Goal: Information Seeking & Learning: Learn about a topic

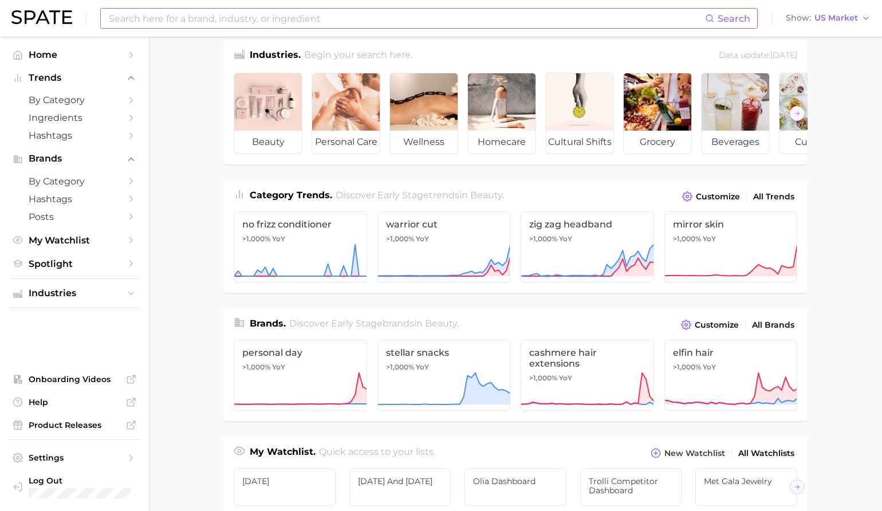
click at [282, 13] on input at bounding box center [407, 18] width 598 height 19
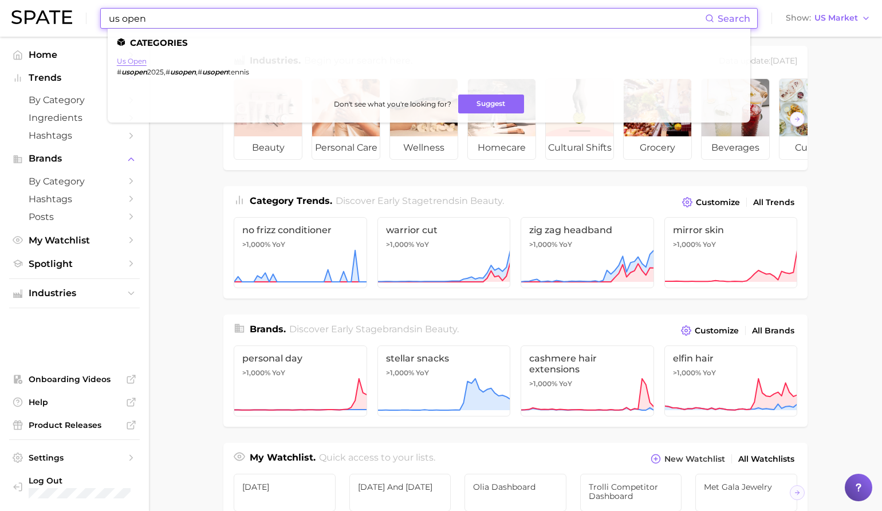
scroll to position [11, 0]
type input "us open"
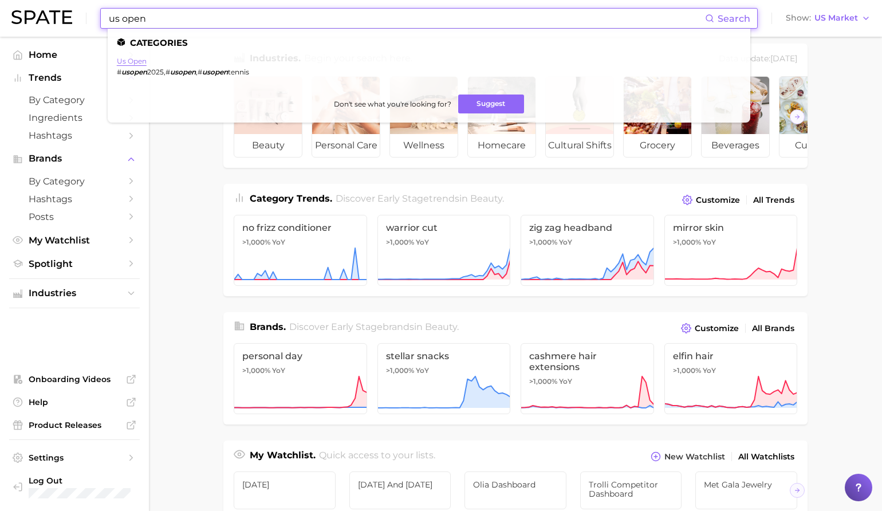
click at [134, 59] on link "us open" at bounding box center [132, 61] width 30 height 9
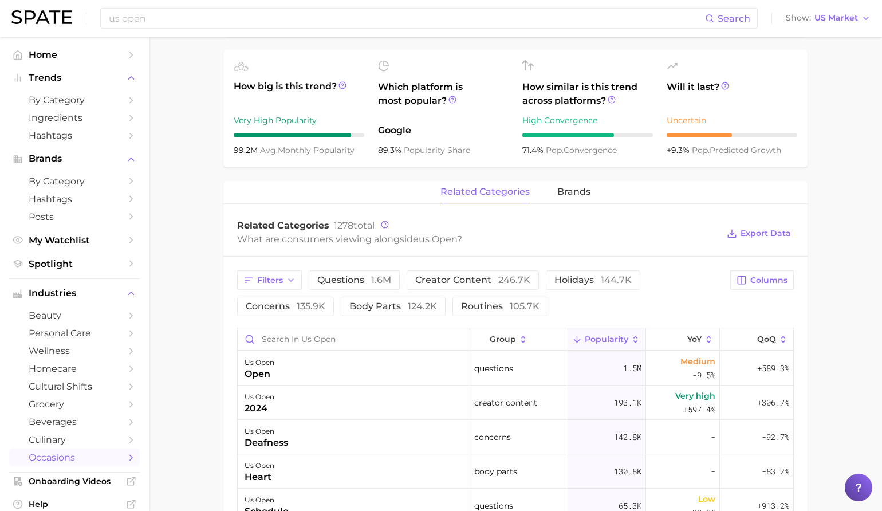
scroll to position [392, 0]
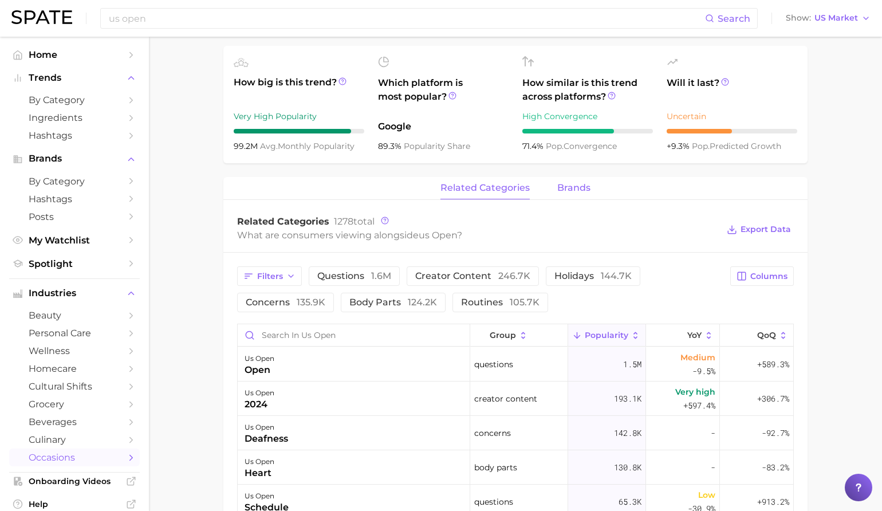
click at [565, 183] on span "brands" at bounding box center [573, 188] width 33 height 10
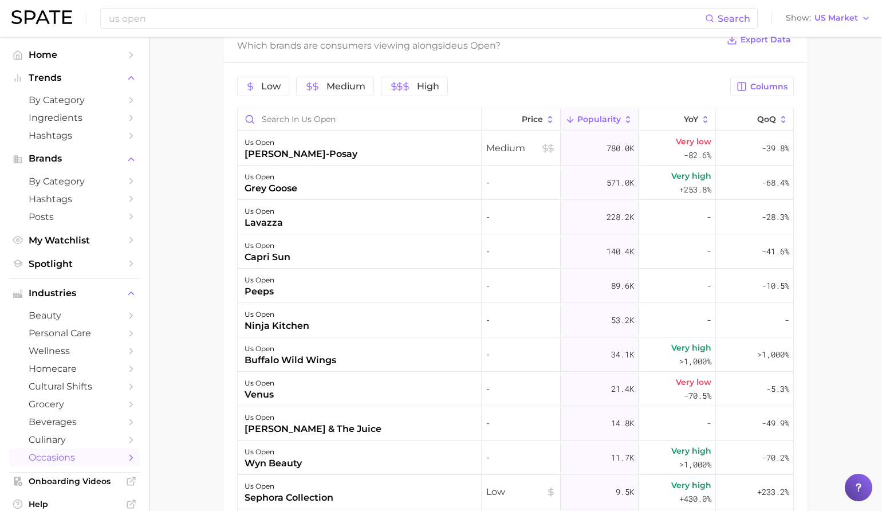
scroll to position [582, 0]
click at [763, 89] on span "Columns" at bounding box center [769, 86] width 37 height 10
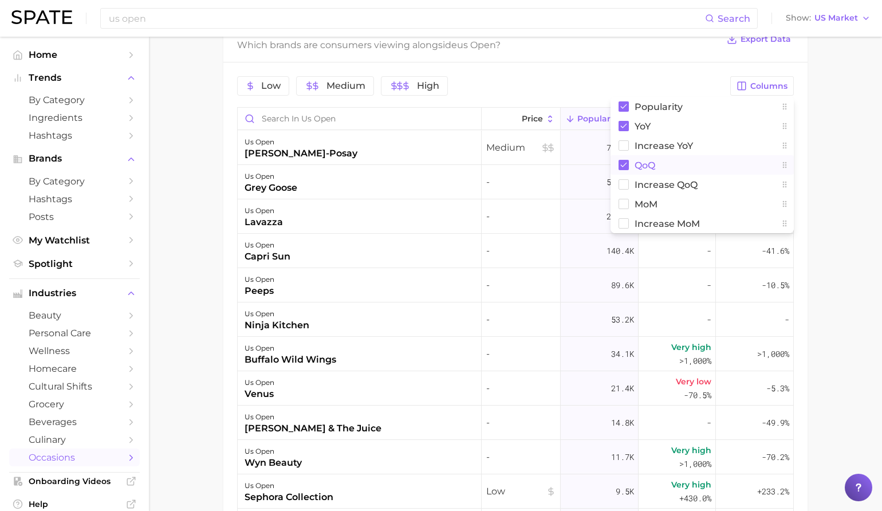
click at [624, 164] on rect at bounding box center [624, 165] width 10 height 10
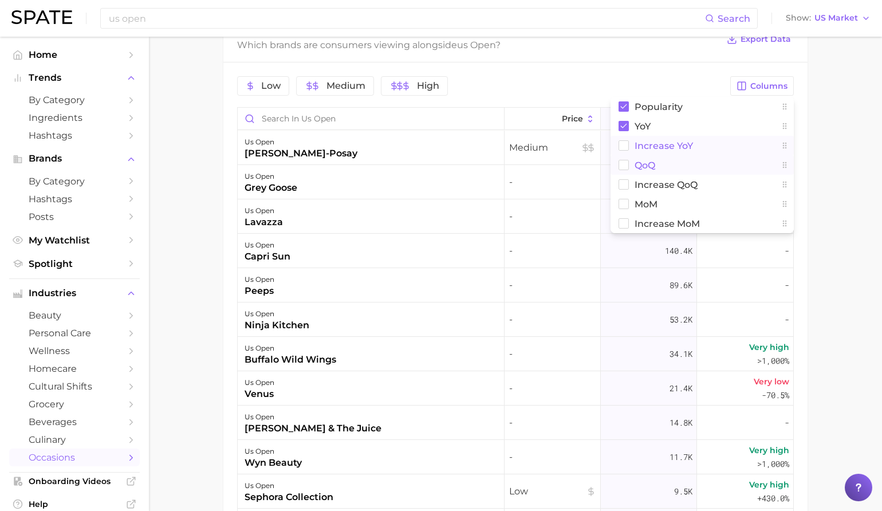
click at [624, 147] on rect at bounding box center [624, 146] width 10 height 10
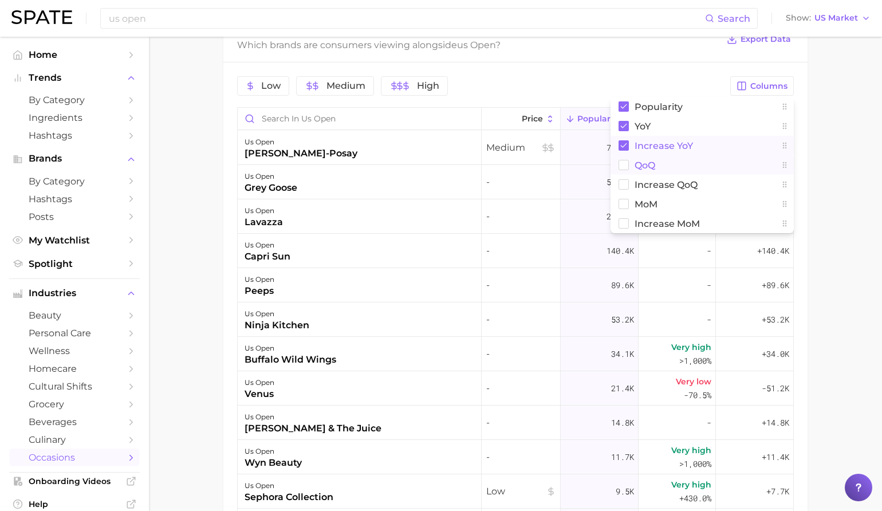
click at [843, 93] on main "1. special occasions 2. events 3. sports events 4. us open Overview Google TikT…" at bounding box center [515, 72] width 733 height 1235
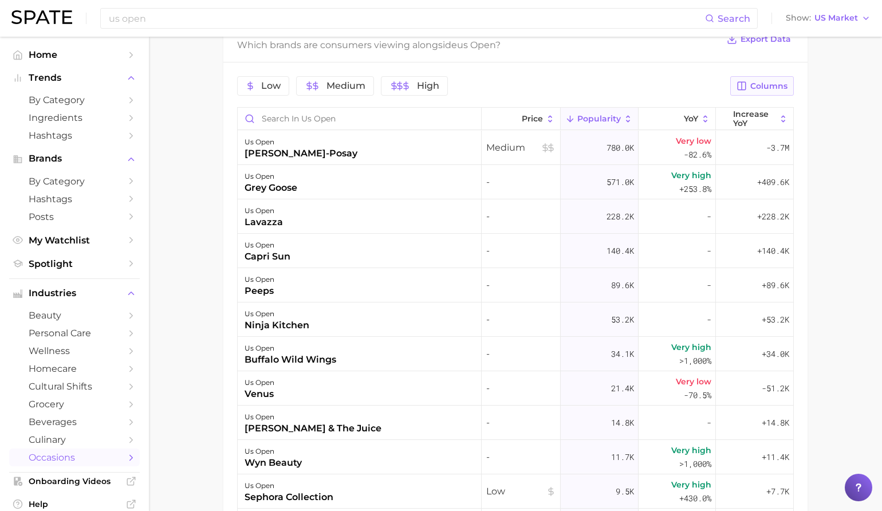
click at [773, 88] on span "Columns" at bounding box center [769, 86] width 37 height 10
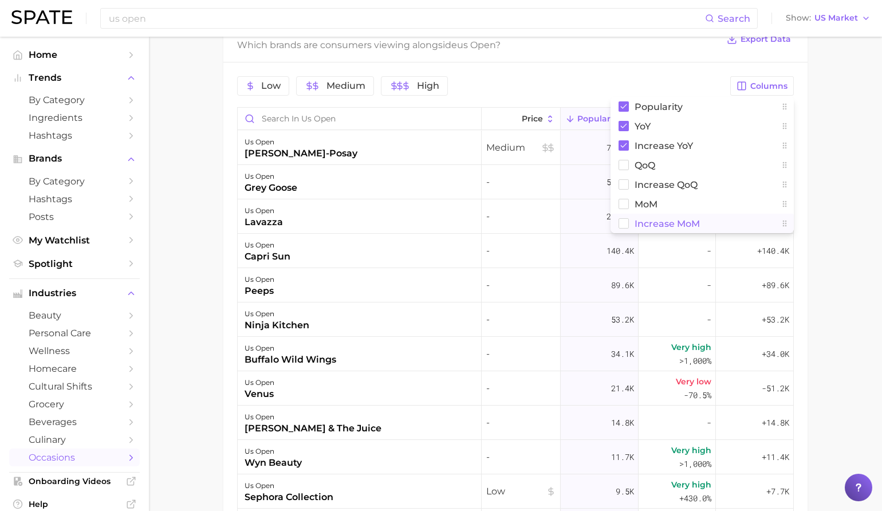
click at [620, 227] on rect at bounding box center [624, 224] width 10 height 10
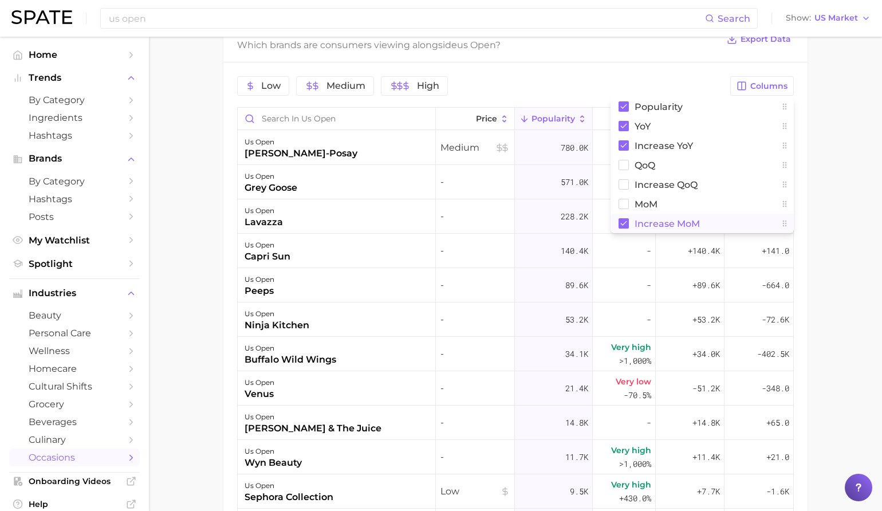
click at [854, 171] on main "1. special occasions 2. events 3. sports events 4. us open Overview Google TikT…" at bounding box center [515, 72] width 733 height 1235
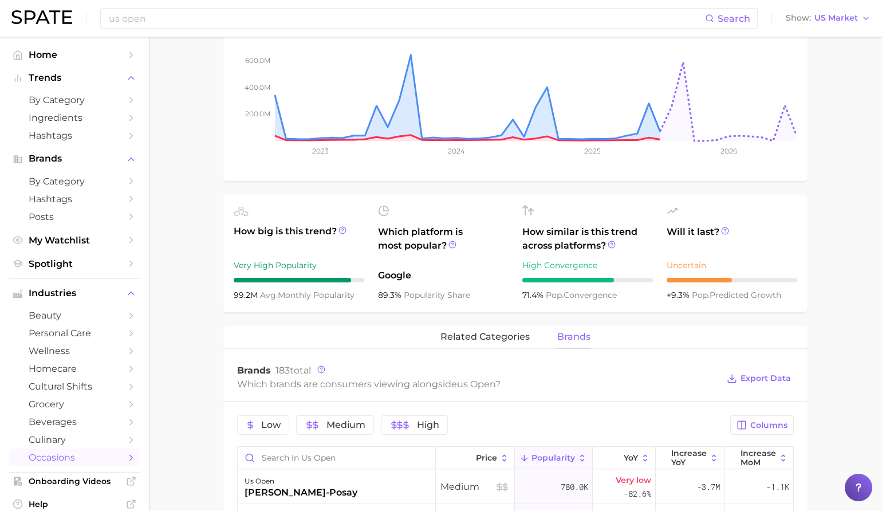
scroll to position [0, 0]
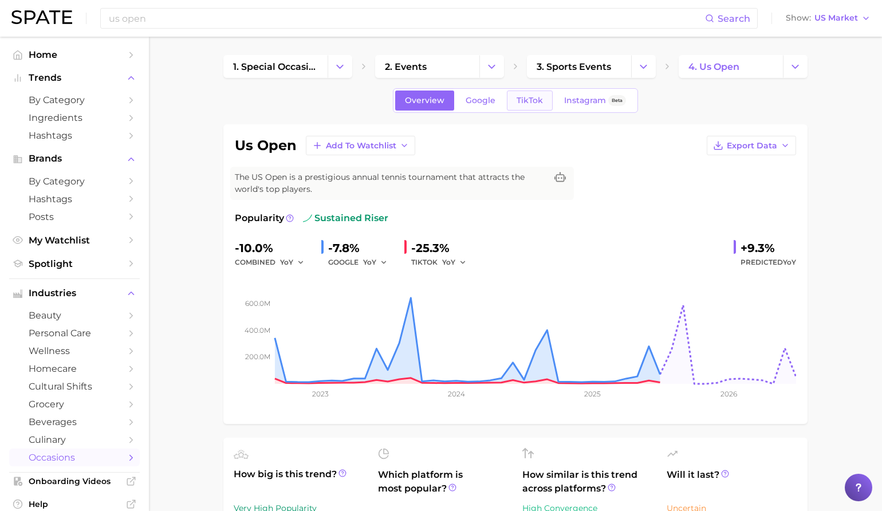
click at [524, 100] on span "TikTok" at bounding box center [530, 101] width 26 height 10
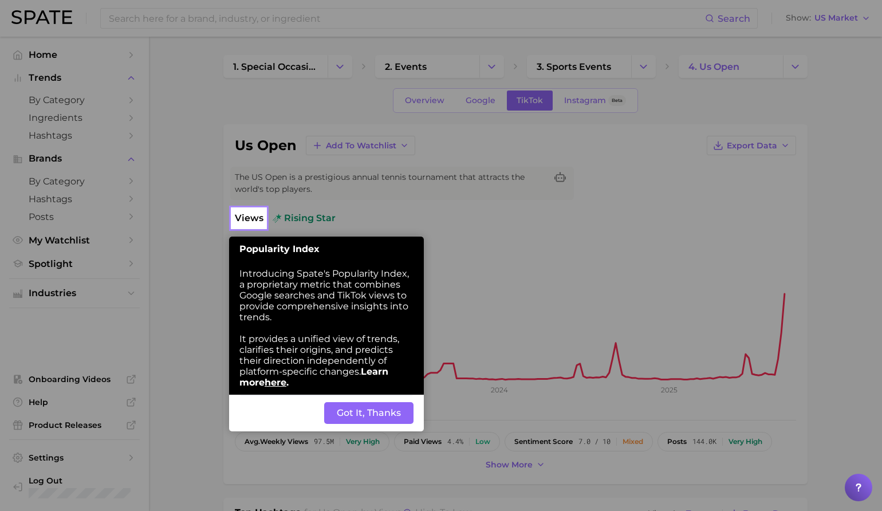
click at [360, 415] on button "Got It, Thanks" at bounding box center [368, 413] width 89 height 22
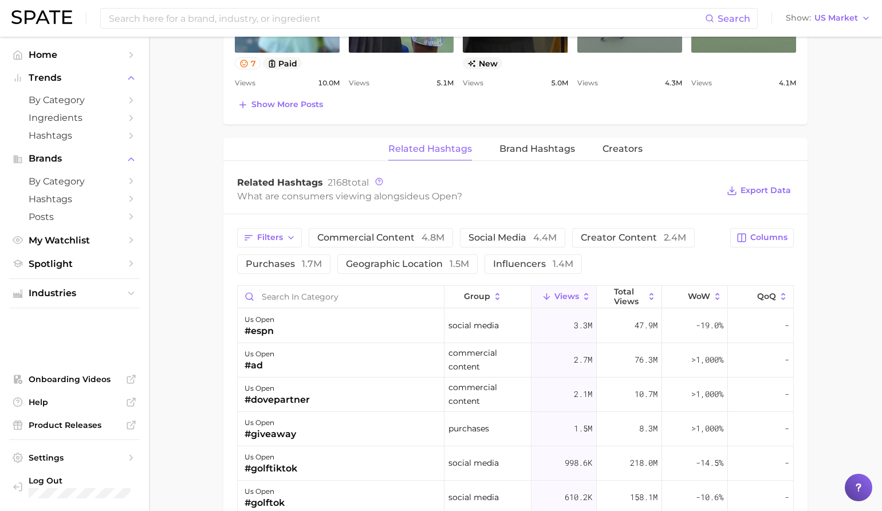
scroll to position [775, 0]
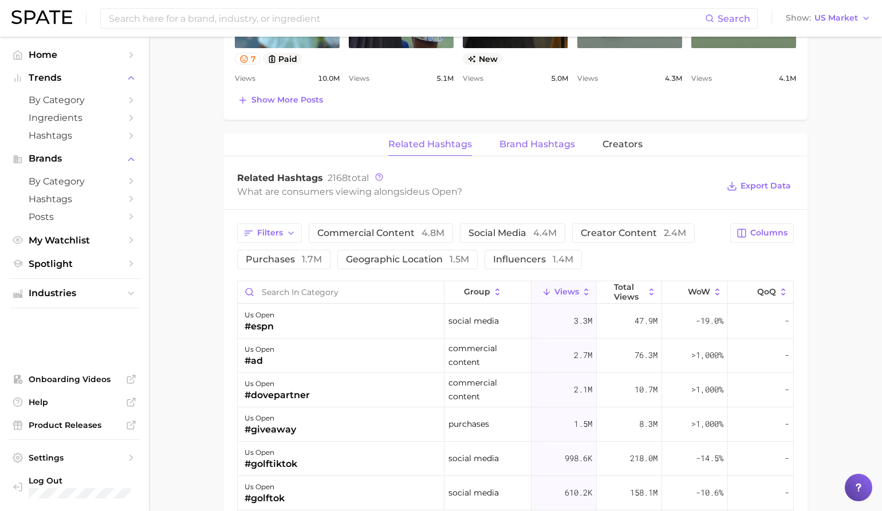
click at [505, 150] on button "Brand Hashtags" at bounding box center [538, 144] width 76 height 22
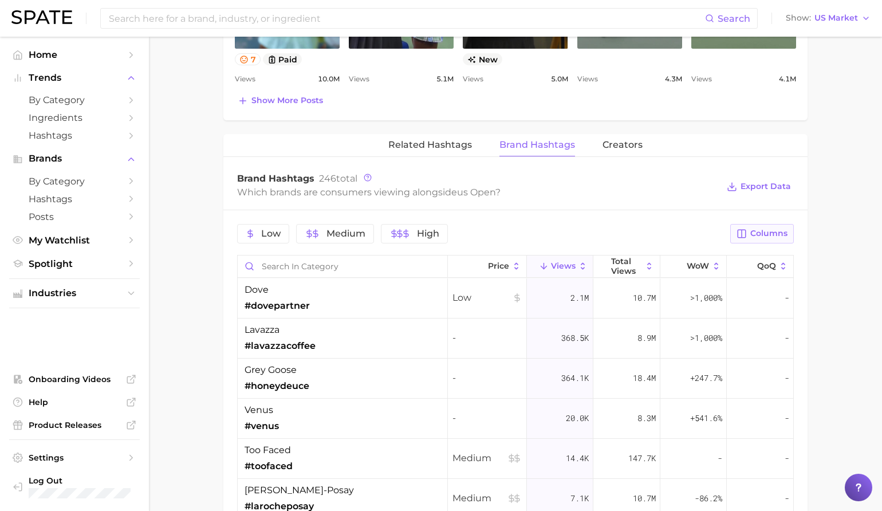
click at [750, 232] on button "Columns" at bounding box center [762, 233] width 64 height 19
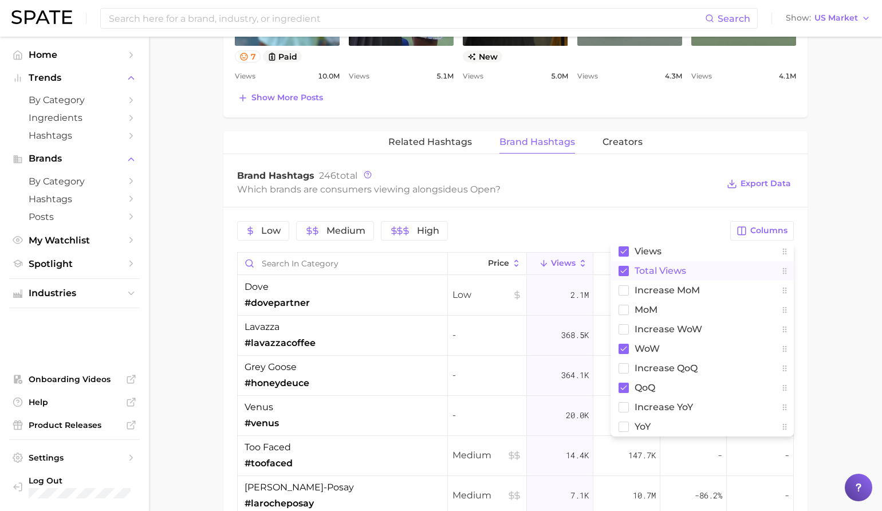
scroll to position [770, 0]
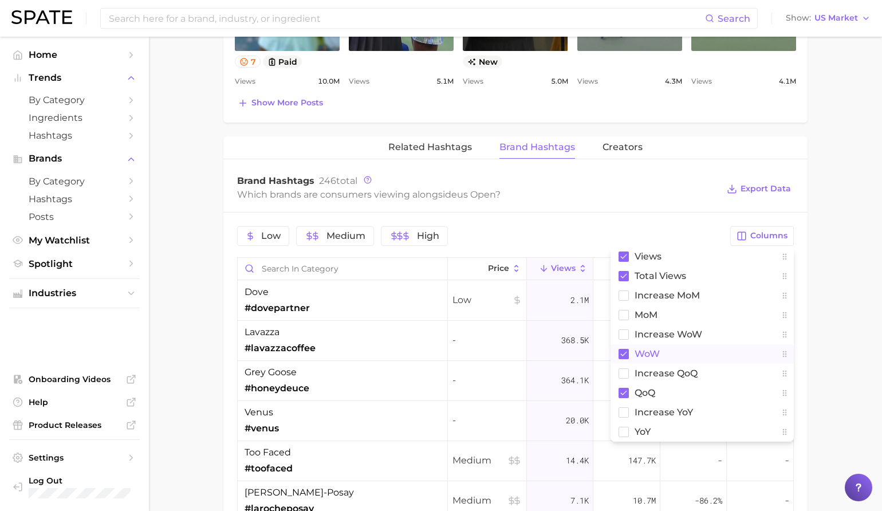
click at [623, 355] on rect at bounding box center [624, 354] width 10 height 10
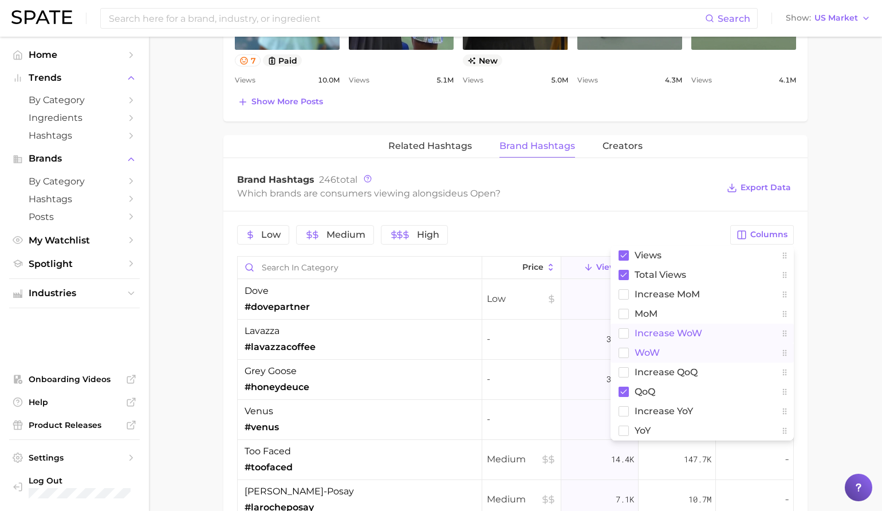
scroll to position [776, 0]
click at [621, 333] on rect at bounding box center [624, 333] width 10 height 10
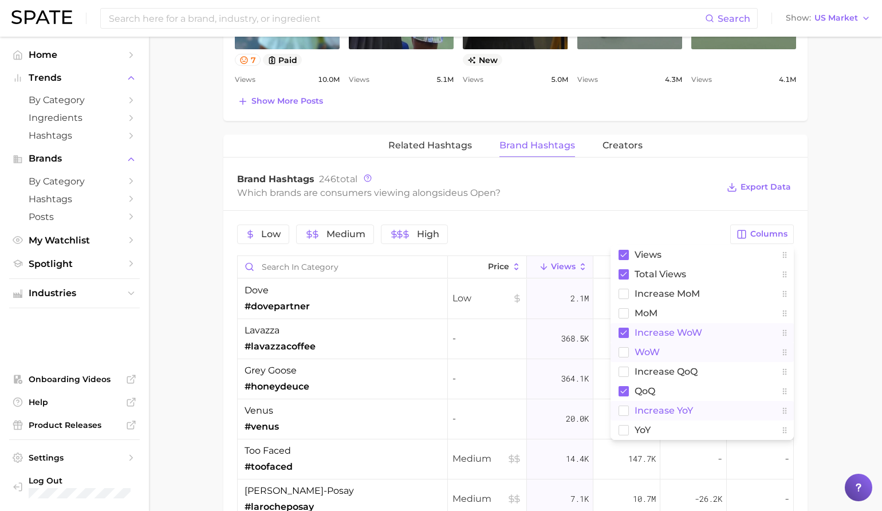
click at [628, 416] on button "increase YoY" at bounding box center [702, 410] width 183 height 19
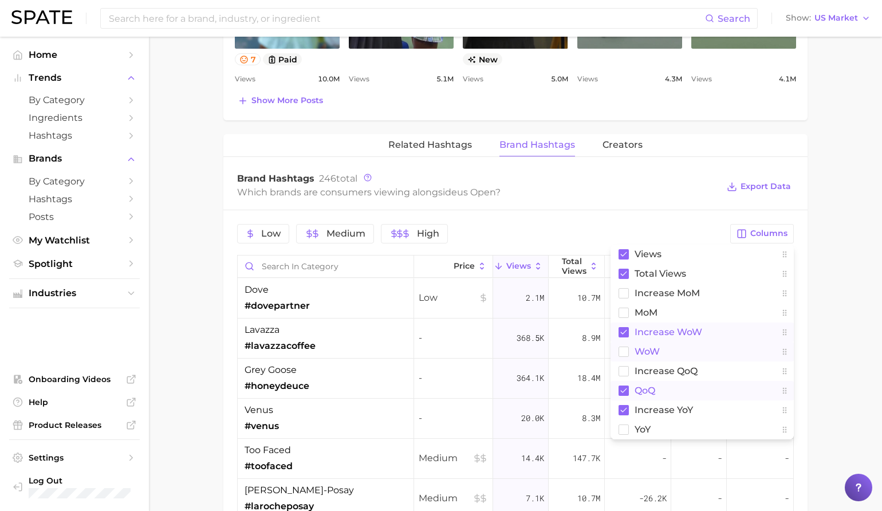
click at [622, 389] on rect at bounding box center [624, 391] width 10 height 10
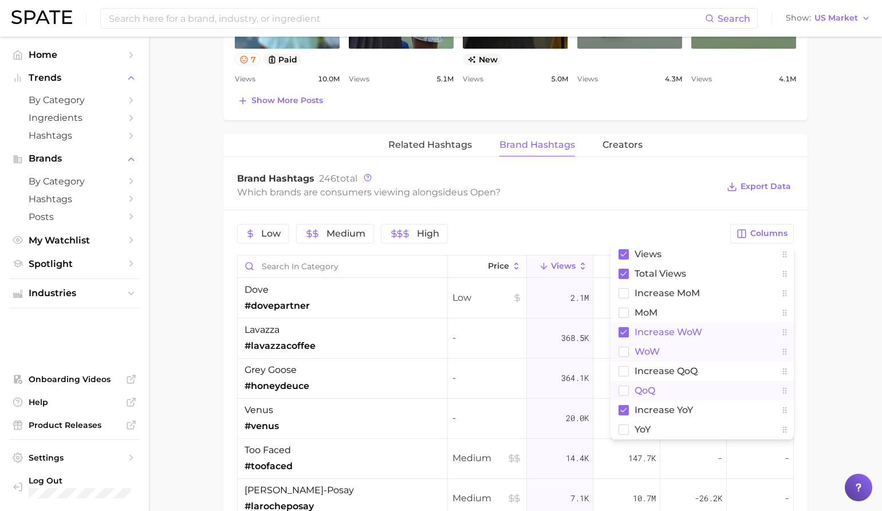
click at [651, 214] on div "Low Medium High Columns Views Total Views increase MoM MoM Increase WoW WoW inc…" at bounding box center [515, 494] width 584 height 569
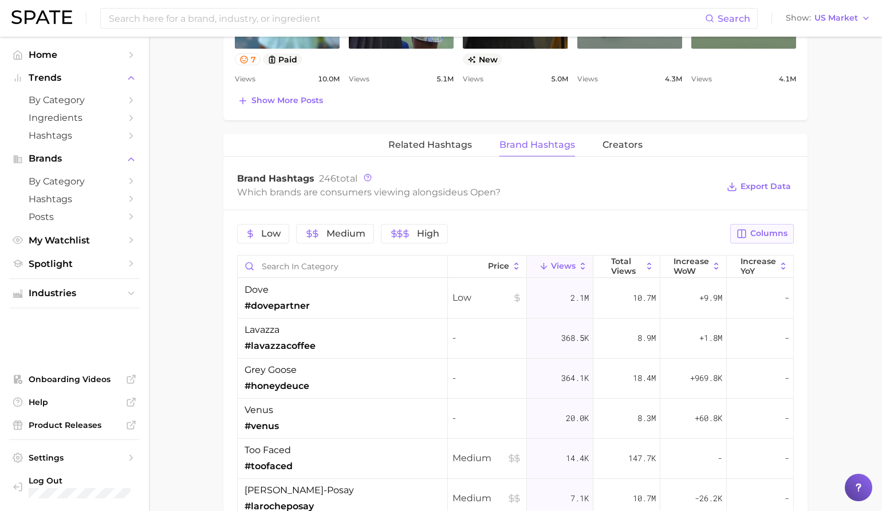
click at [745, 233] on icon "button" at bounding box center [742, 234] width 10 height 10
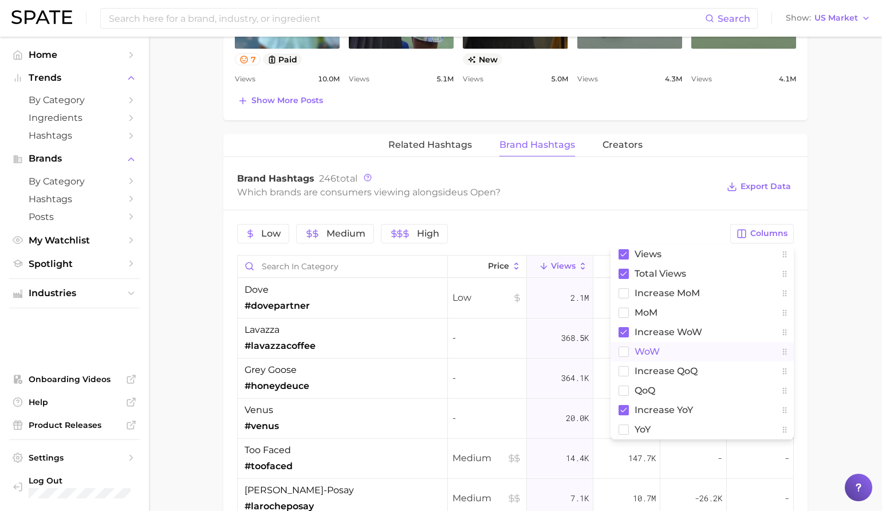
click at [622, 350] on rect at bounding box center [624, 352] width 10 height 10
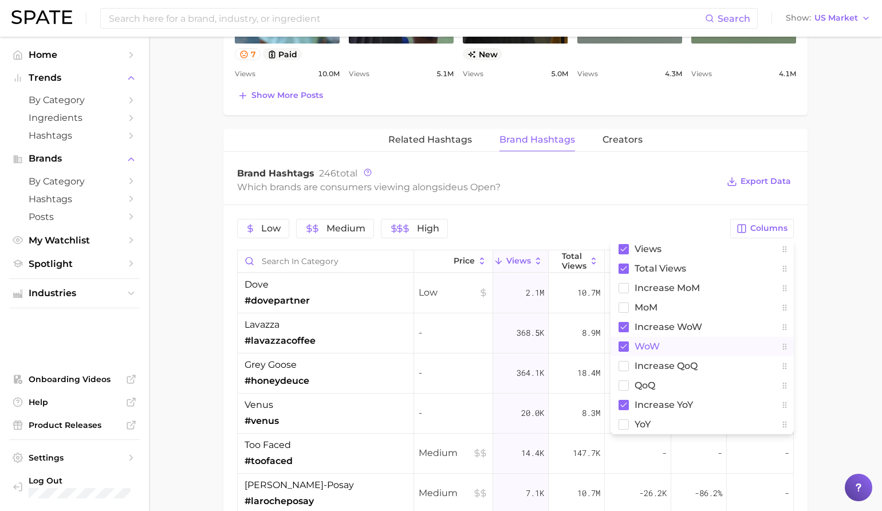
click at [663, 202] on div "Brand Hashtags 246 total Which brands are consumers viewing alongside us open ?…" at bounding box center [515, 182] width 584 height 46
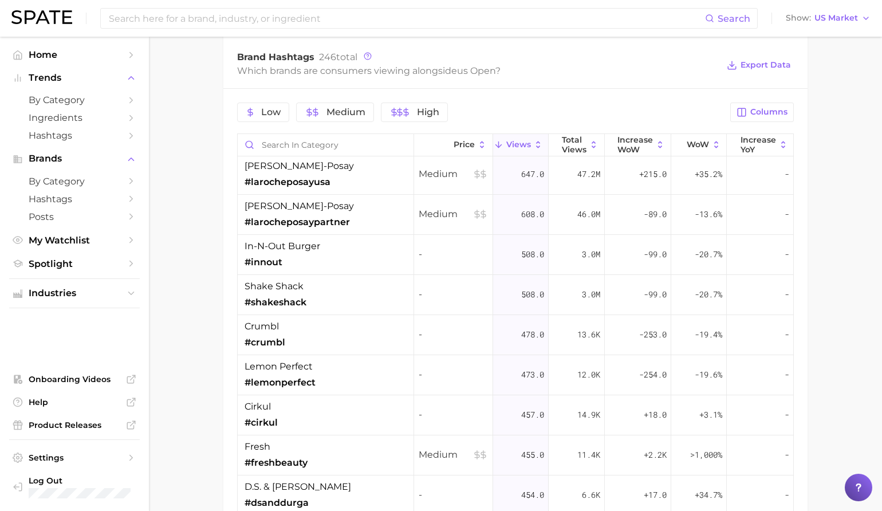
scroll to position [647, 0]
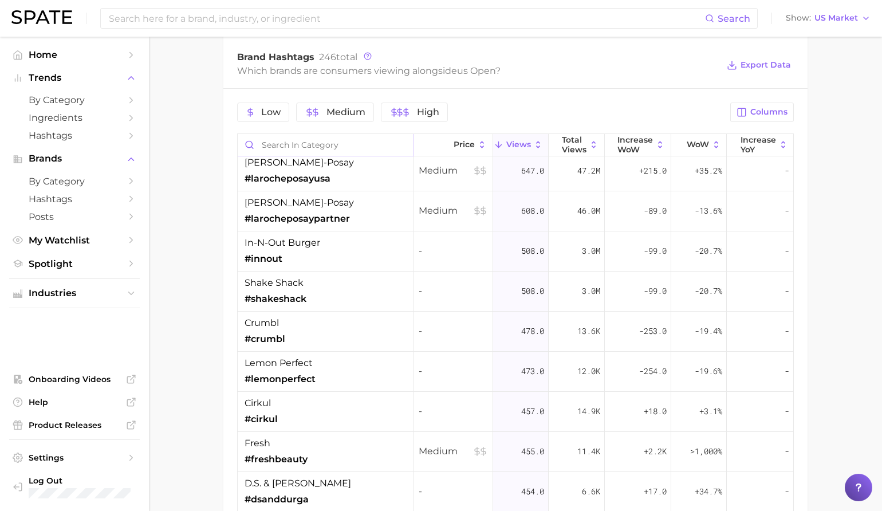
click at [333, 148] on input "Search in category" at bounding box center [326, 145] width 176 height 22
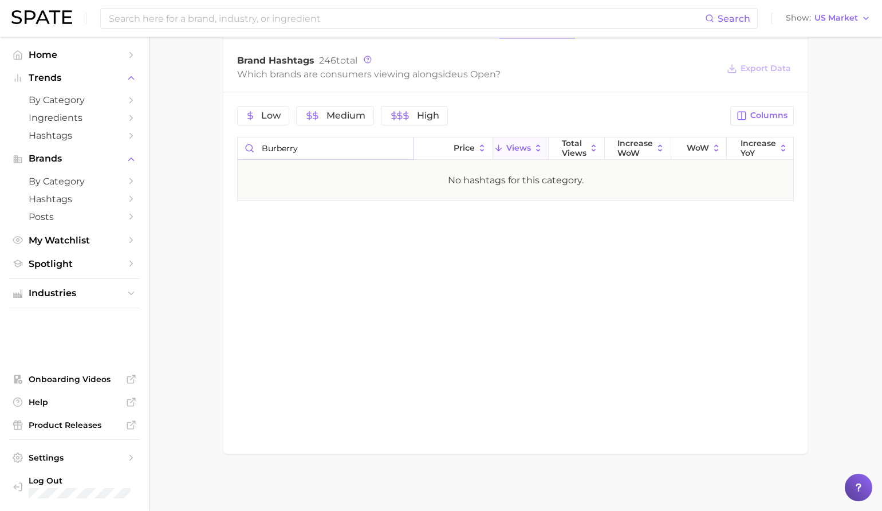
scroll to position [894, 0]
type input "b"
type input "r"
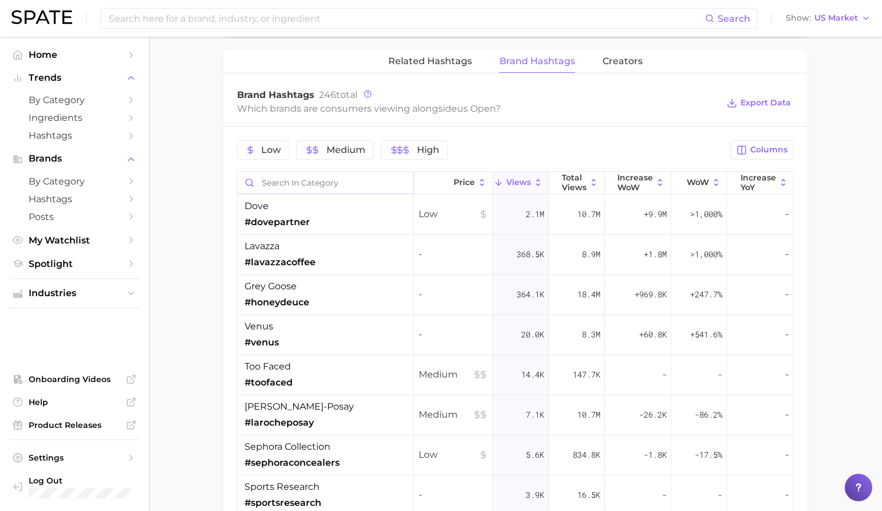
scroll to position [856, 0]
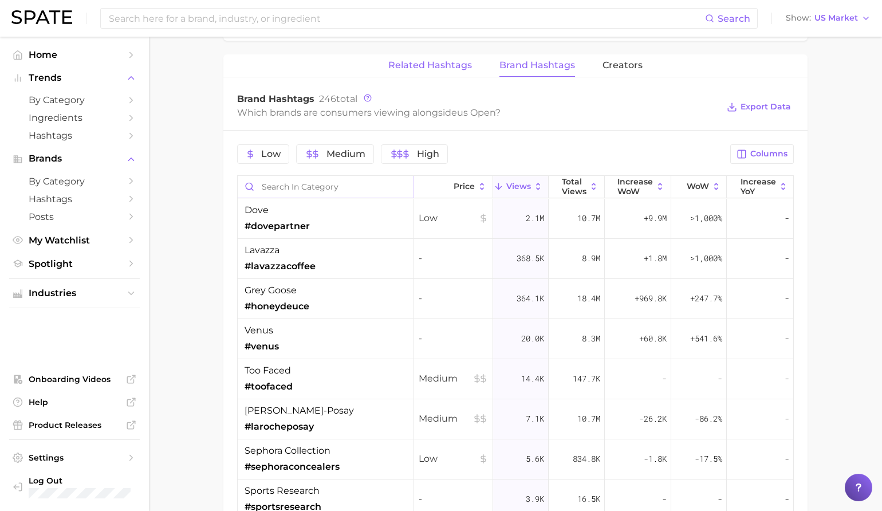
click at [450, 72] on button "Related Hashtags" at bounding box center [430, 65] width 84 height 22
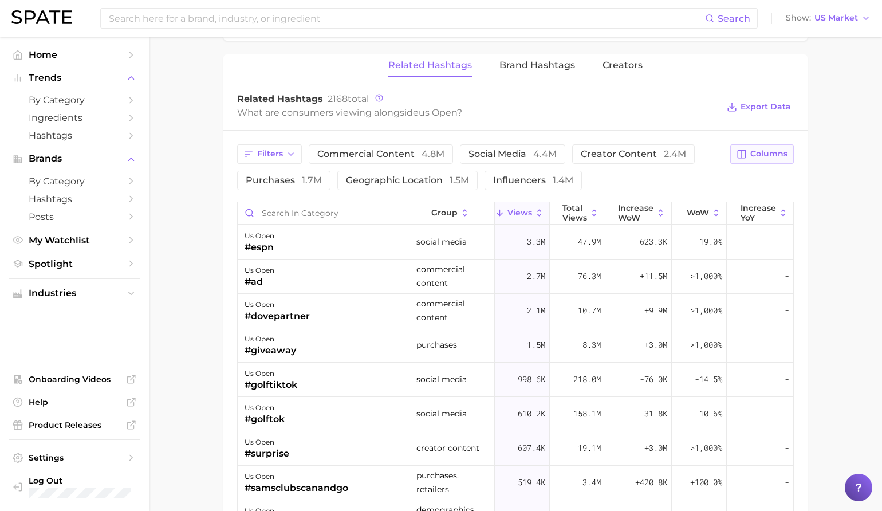
click at [757, 149] on span "Columns" at bounding box center [769, 154] width 37 height 10
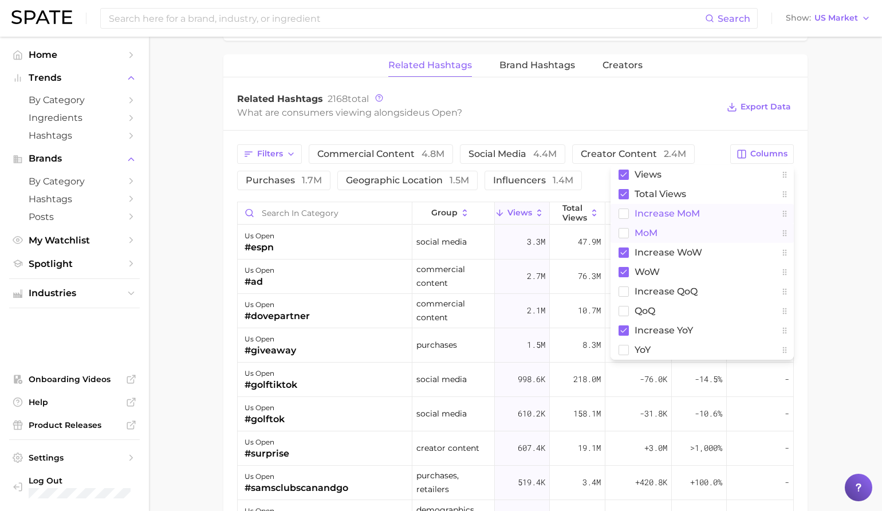
scroll to position [853, 0]
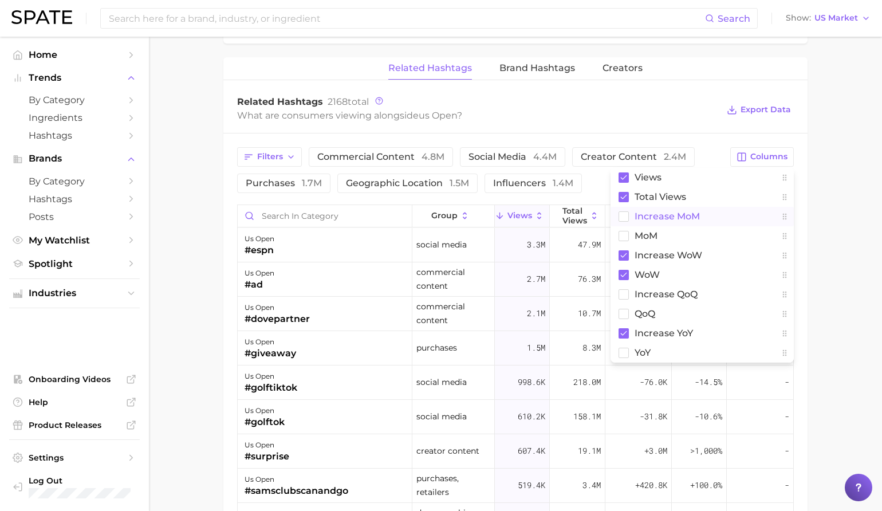
click at [655, 215] on span "increase MoM" at bounding box center [667, 216] width 65 height 10
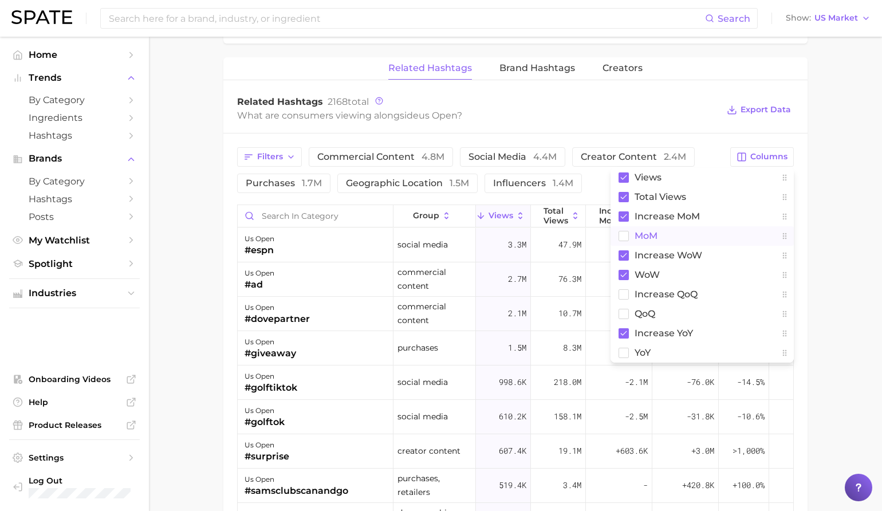
click at [626, 236] on rect at bounding box center [624, 236] width 10 height 10
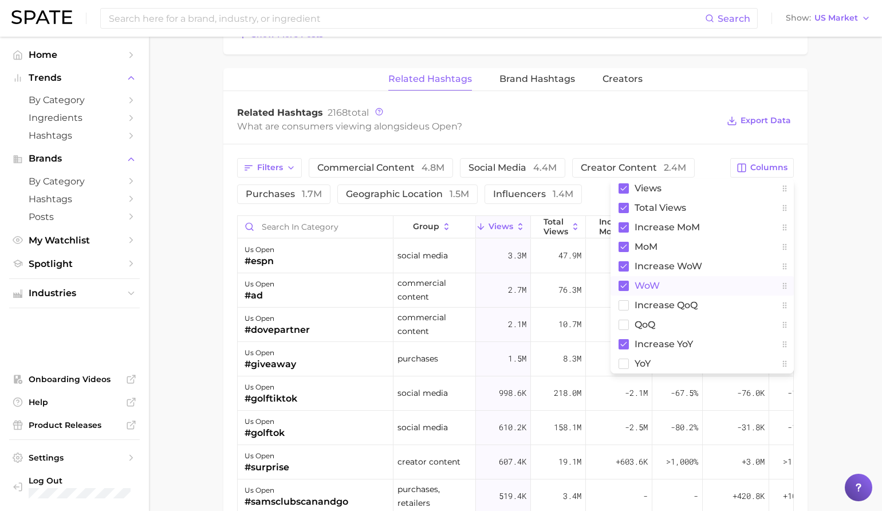
click at [623, 281] on rect at bounding box center [624, 286] width 10 height 10
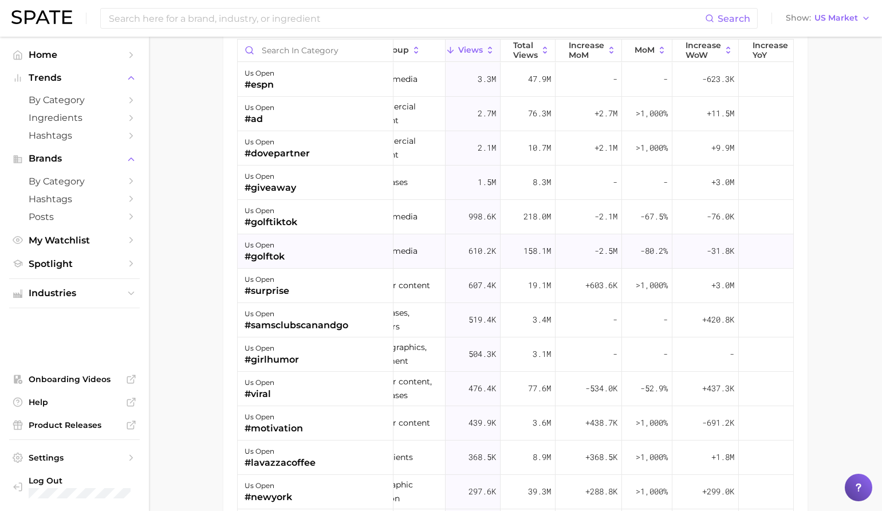
scroll to position [0, 0]
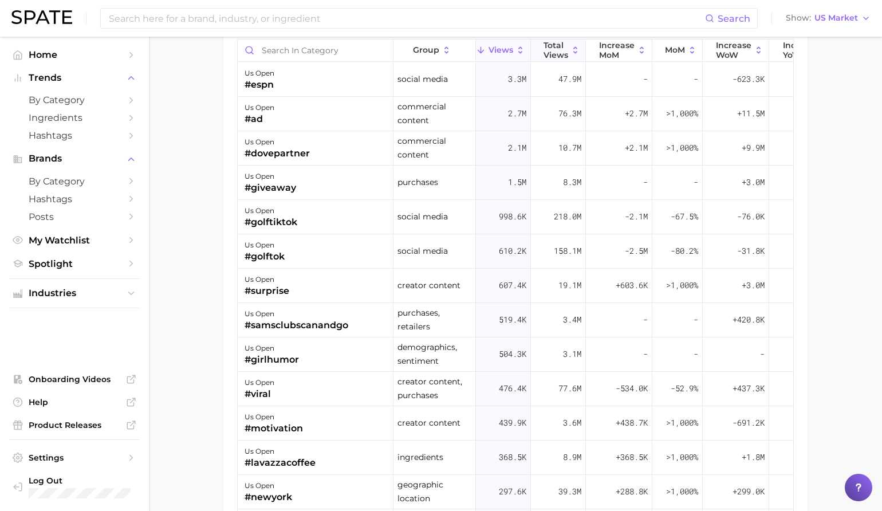
click at [563, 49] on span "Total Views" at bounding box center [556, 50] width 25 height 18
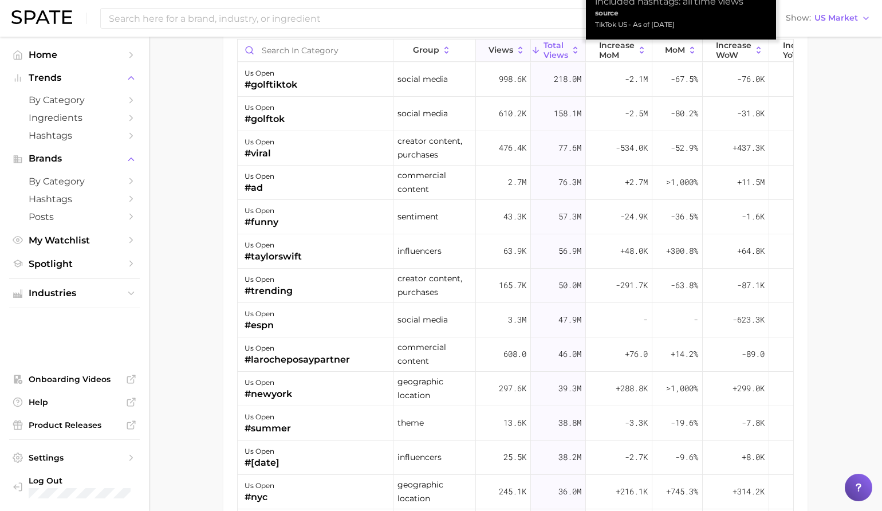
click at [492, 49] on span "Views" at bounding box center [501, 49] width 25 height 9
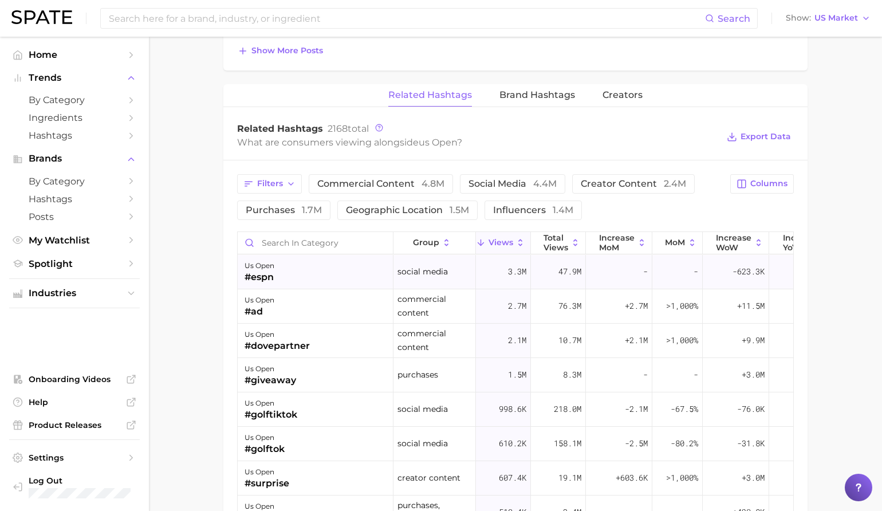
scroll to position [828, 0]
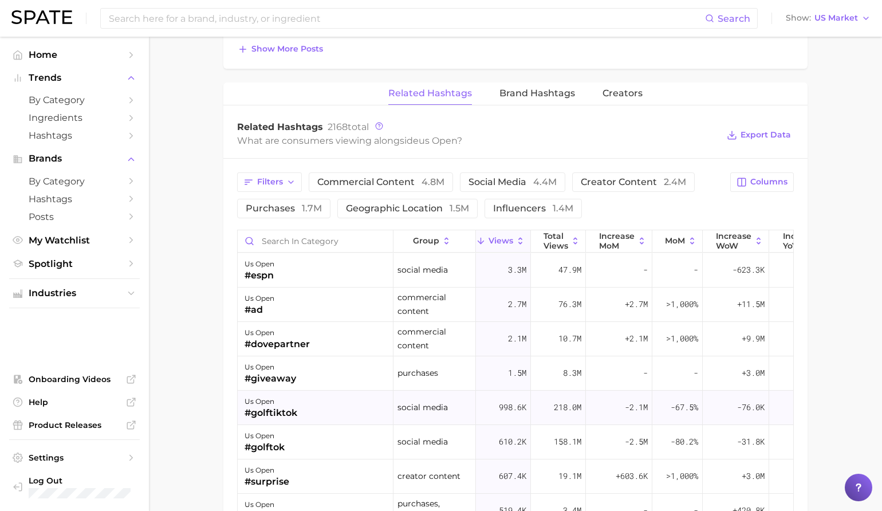
click at [293, 402] on div "us open" at bounding box center [271, 402] width 53 height 14
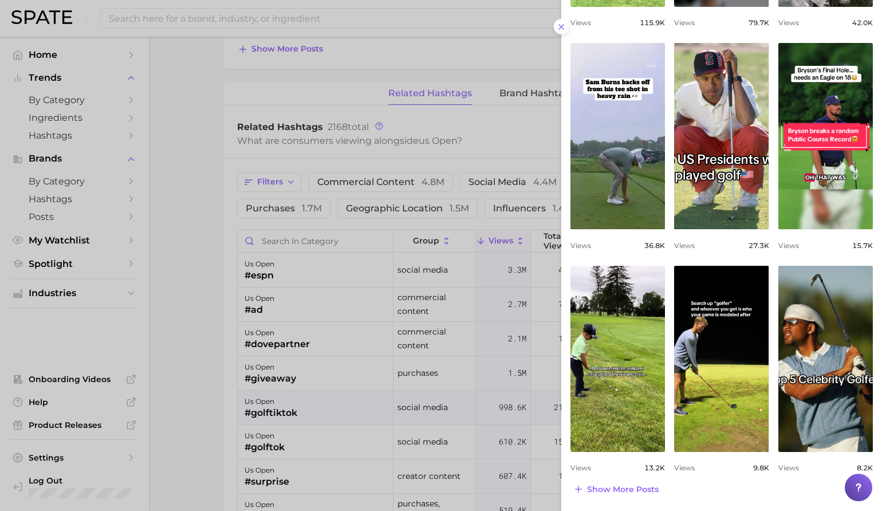
scroll to position [0, 0]
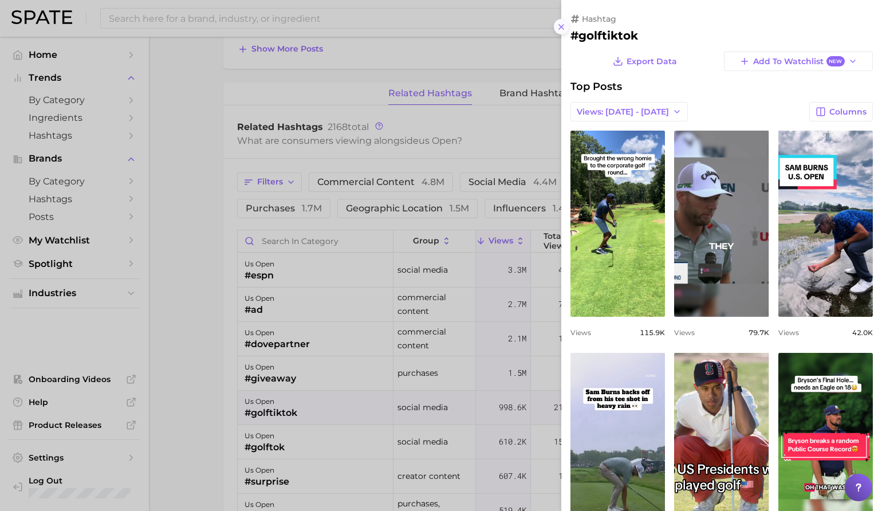
click at [565, 23] on icon at bounding box center [561, 26] width 9 height 9
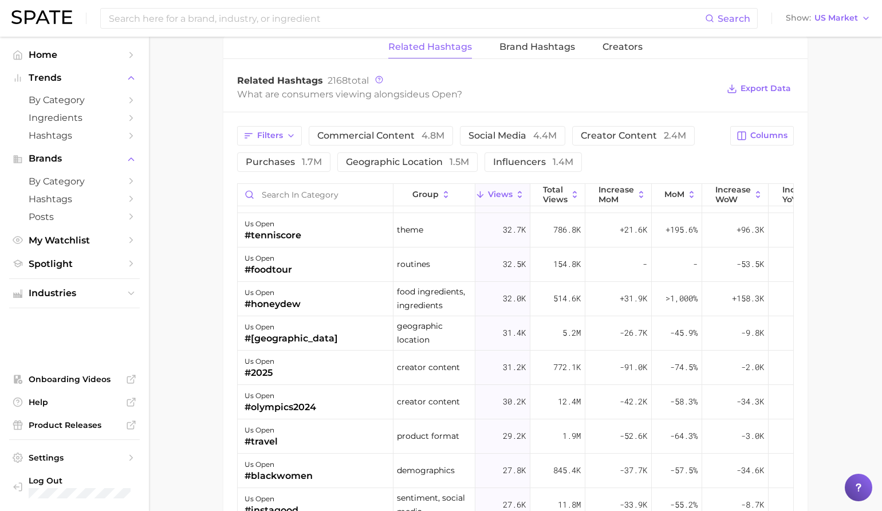
scroll to position [1304, 1]
